Goal: Use online tool/utility: Use online tool/utility

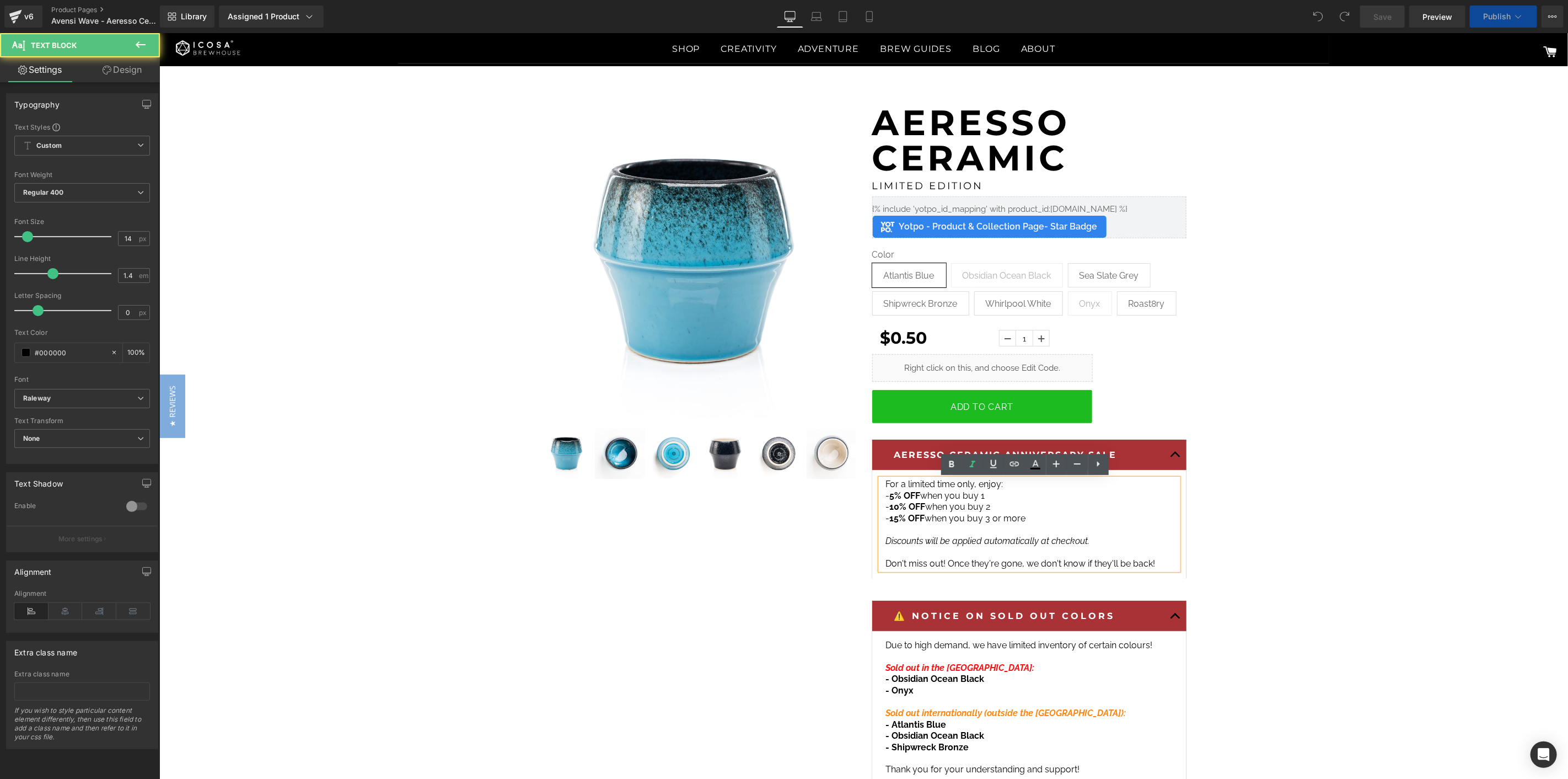
scroll to position [184, 0]
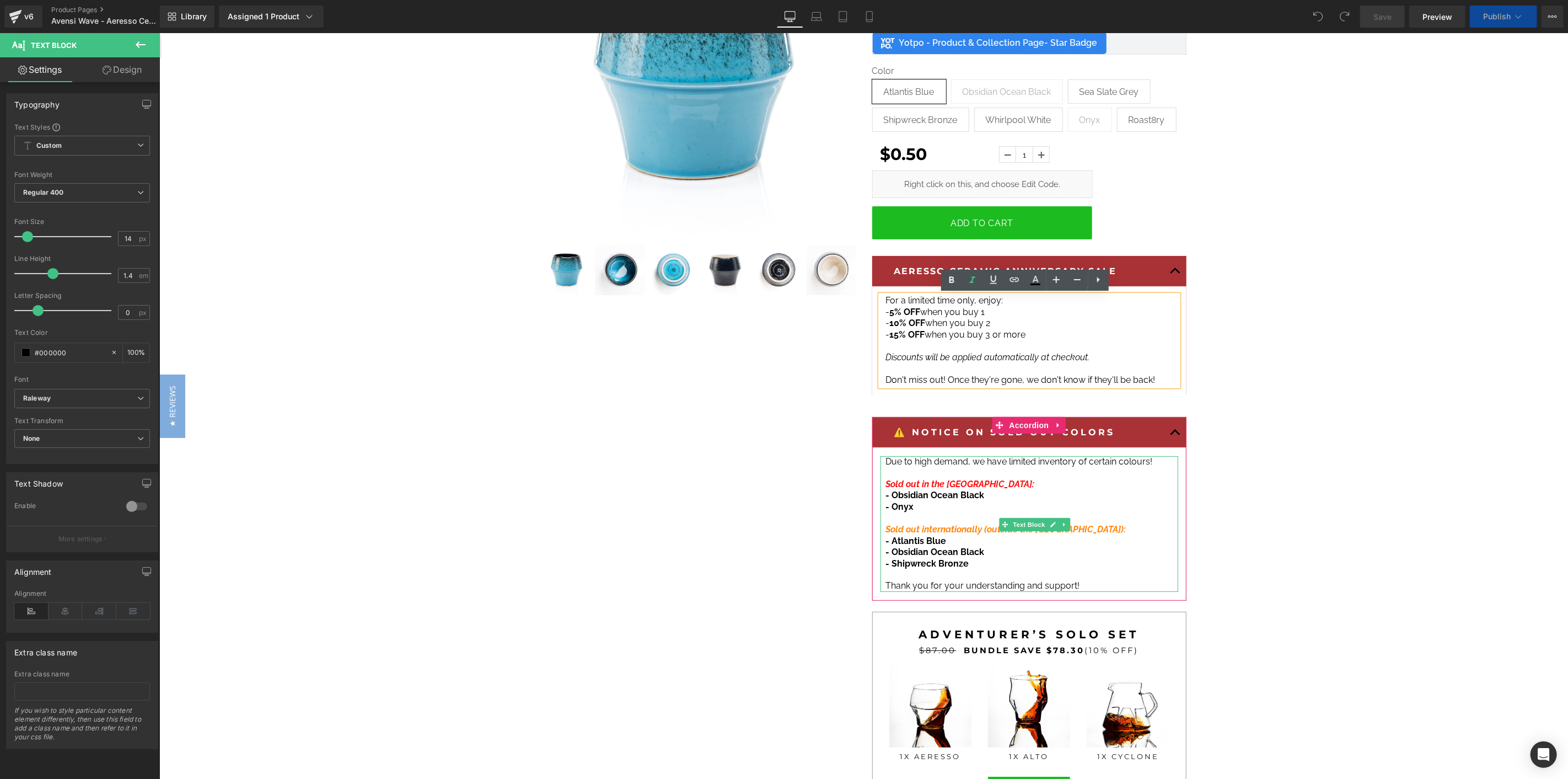
click at [969, 563] on p "- Shipwreck Bronze" at bounding box center [1029, 563] width 287 height 12
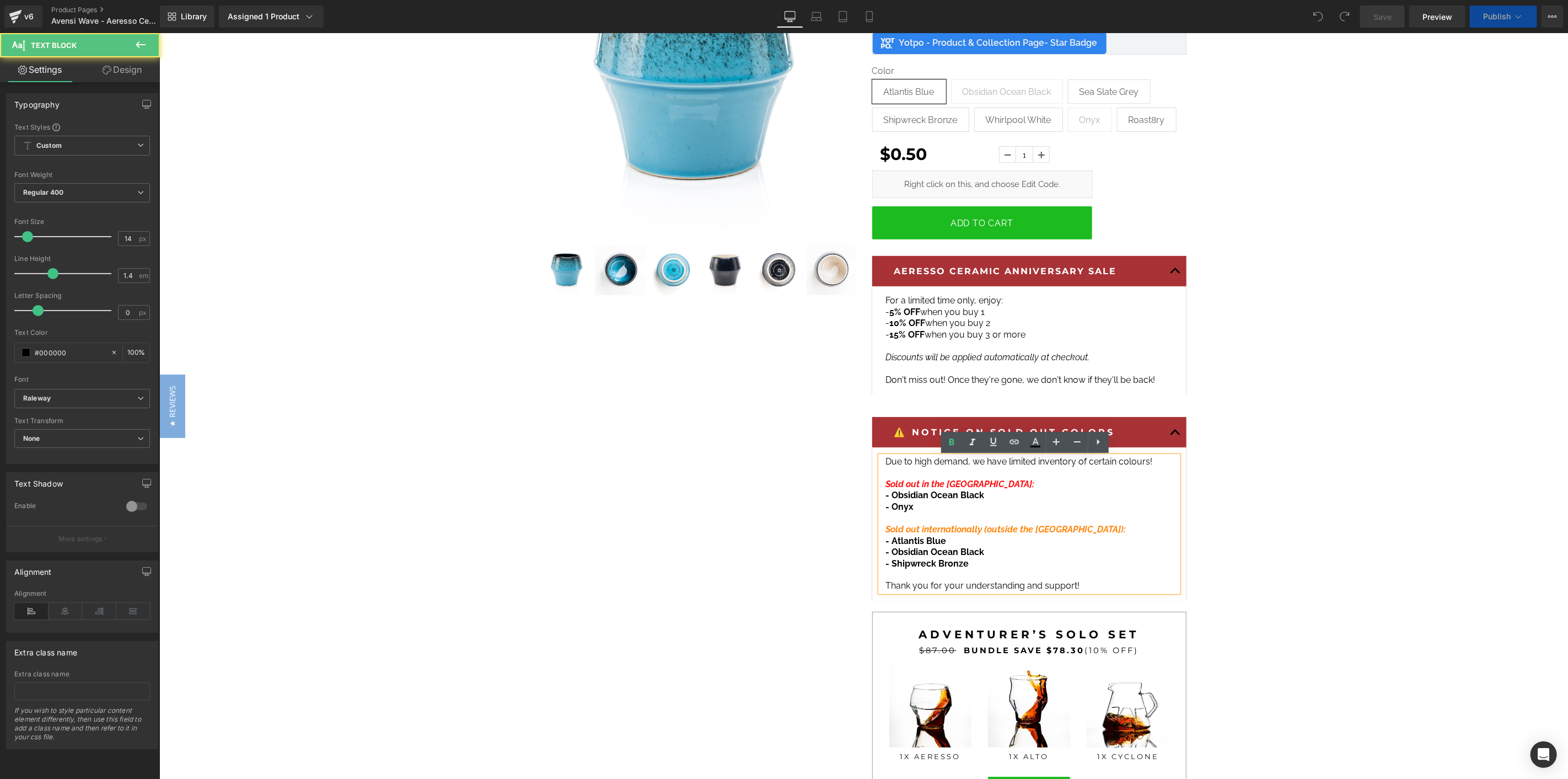
click at [963, 564] on p "- Shipwreck Bronze" at bounding box center [1029, 563] width 287 height 12
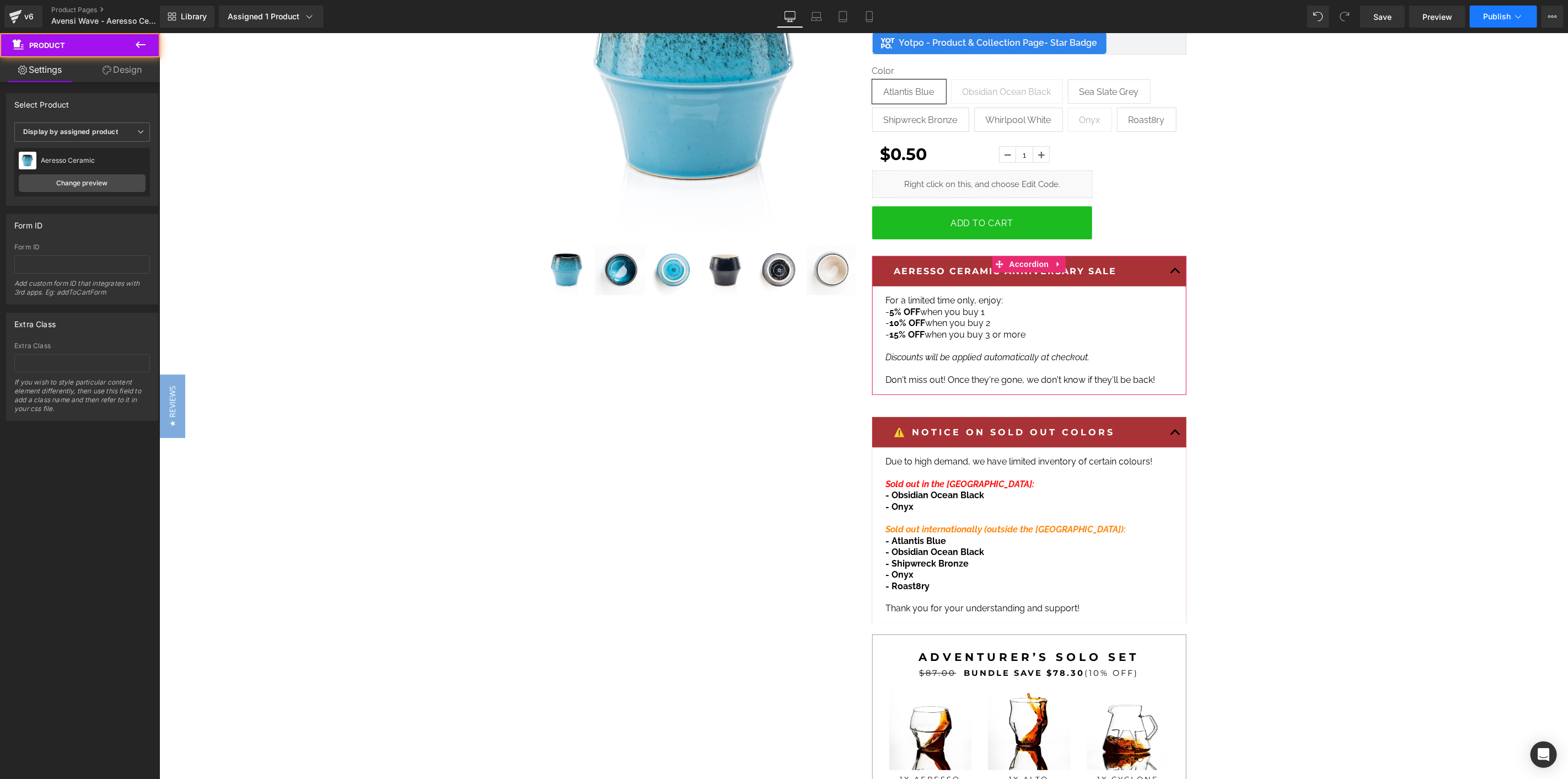
click at [1505, 23] on button "Publish" at bounding box center [1503, 16] width 67 height 22
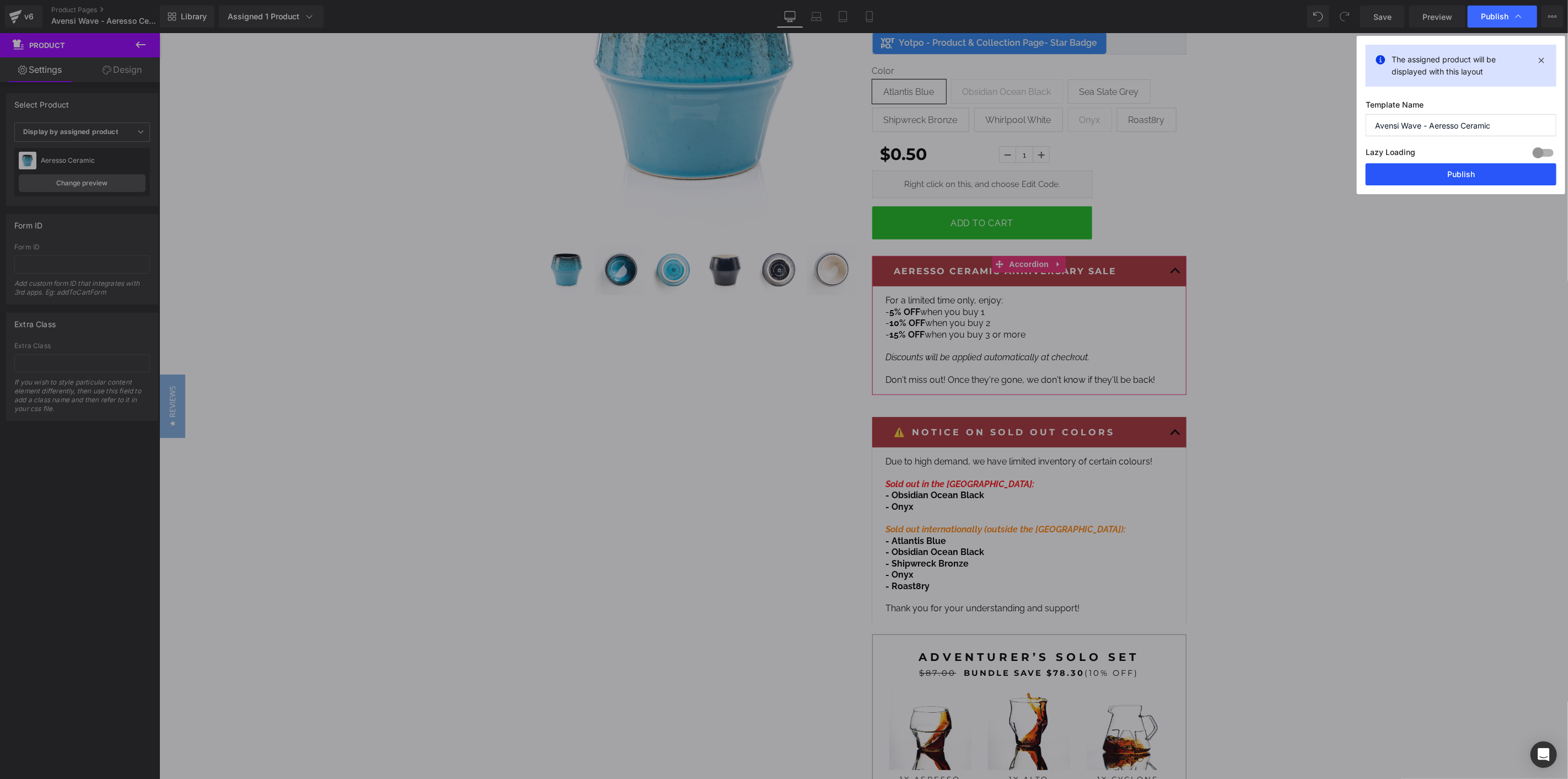
click at [1463, 180] on button "Publish" at bounding box center [1460, 174] width 191 height 22
